Goal: Find specific page/section: Find specific page/section

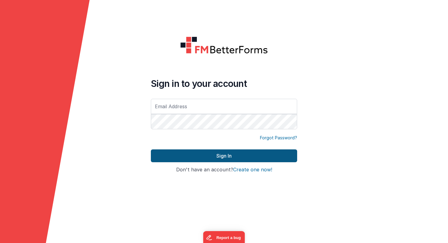
type input "[PERSON_NAME][EMAIL_ADDRESS][PERSON_NAME][DOMAIN_NAME]"
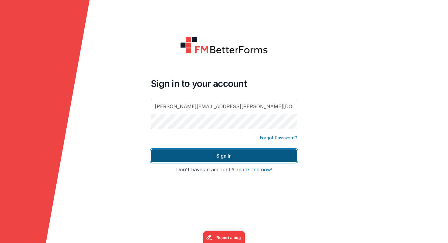
click at [211, 153] on button "Sign In" at bounding box center [224, 155] width 146 height 13
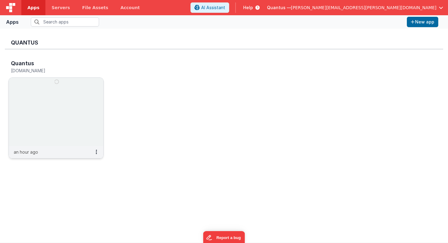
click at [56, 127] on img at bounding box center [56, 112] width 95 height 68
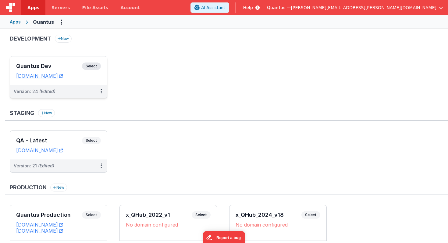
click at [62, 65] on h3 "Quantus Dev" at bounding box center [49, 66] width 66 height 6
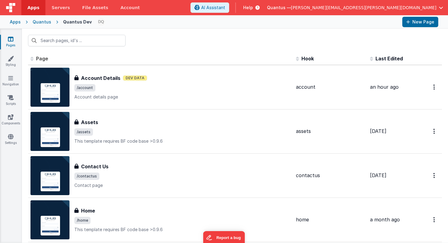
click at [387, 57] on span "Last Edited" at bounding box center [389, 59] width 27 height 6
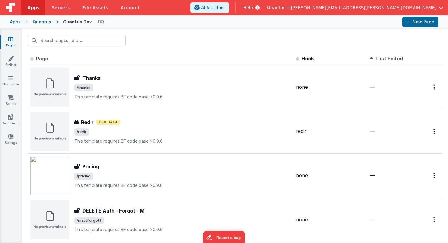
click at [384, 58] on span "Last Edited" at bounding box center [389, 59] width 27 height 6
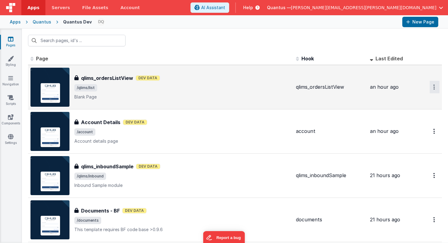
click at [433, 88] on button "Options" at bounding box center [435, 87] width 10 height 13
click at [414, 100] on link "Preview" at bounding box center [413, 101] width 54 height 11
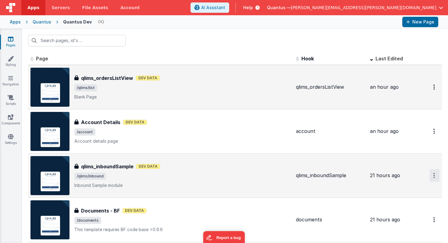
click at [434, 90] on icon "Options" at bounding box center [435, 86] width 2 height 5
click at [409, 190] on link "Preview" at bounding box center [413, 189] width 54 height 11
